Goal: Consume media (video, audio)

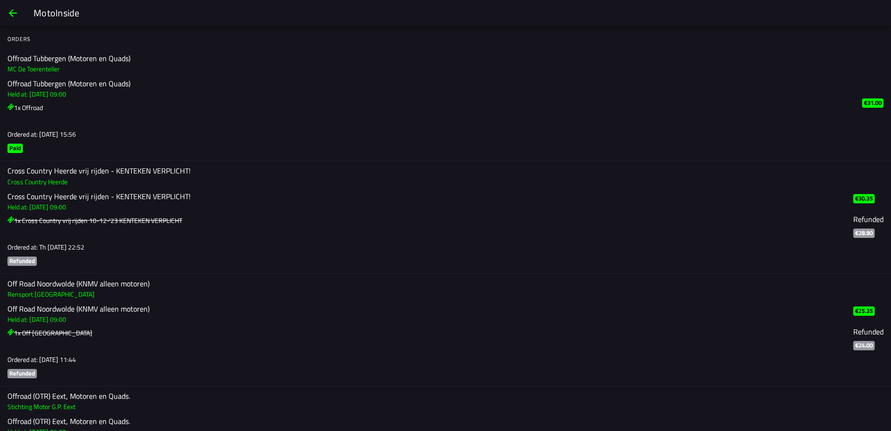
click at [14, 14] on span "back" at bounding box center [12, 13] width 11 height 22
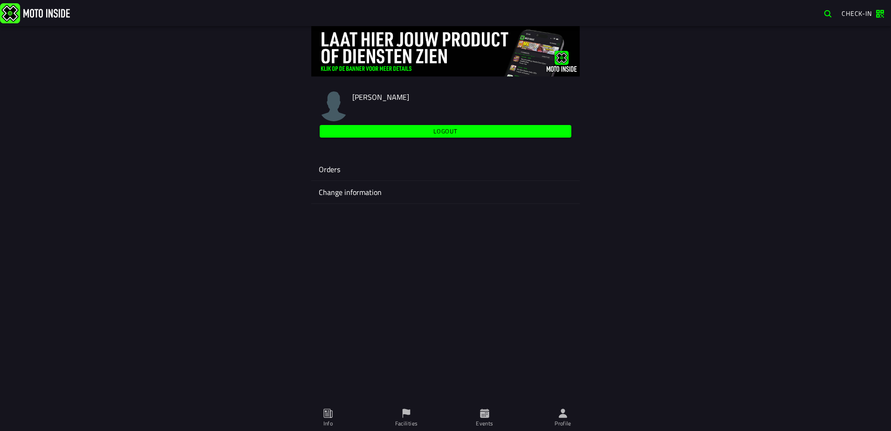
click at [559, 420] on ion-label "Profile" at bounding box center [563, 423] width 17 height 8
click at [334, 413] on span "Info" at bounding box center [328, 418] width 67 height 26
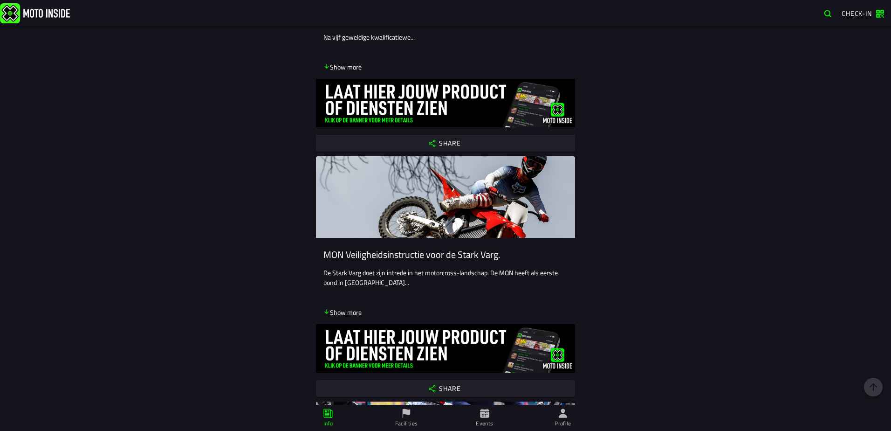
scroll to position [2756, 0]
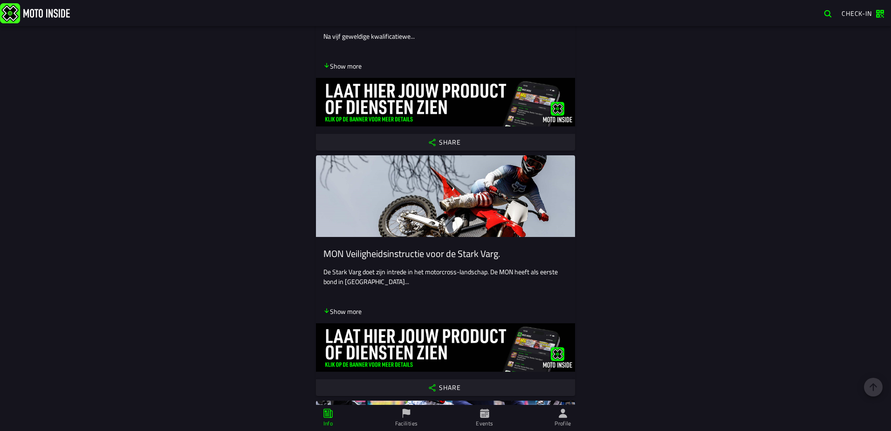
click at [0, 0] on slot "MON Veiligheidsinstructie voor de Stark Varg." at bounding box center [0, 0] width 0 height 0
click at [389, 200] on img at bounding box center [445, 196] width 259 height 82
click at [351, 310] on p "Show more" at bounding box center [343, 311] width 38 height 10
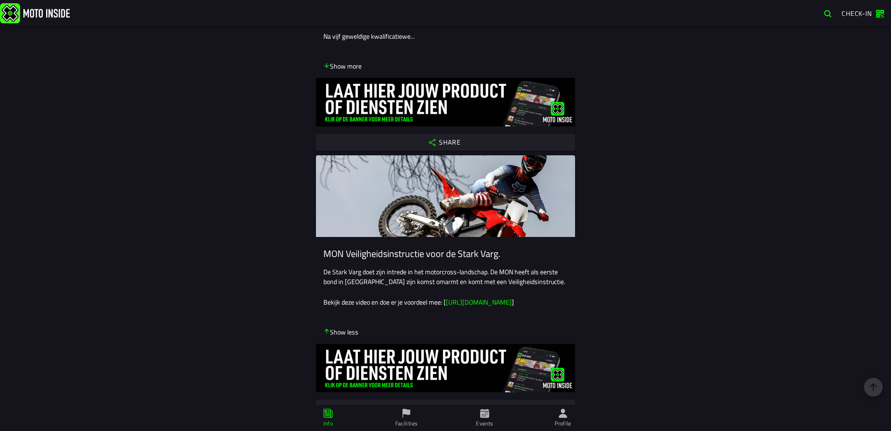
click at [468, 304] on link "[URL][DOMAIN_NAME]" at bounding box center [479, 302] width 66 height 10
